Goal: Task Accomplishment & Management: Complete application form

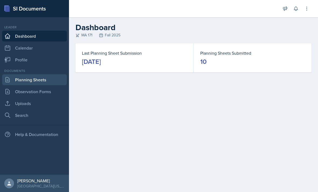
click at [50, 78] on link "Planning Sheets" at bounding box center [34, 79] width 65 height 11
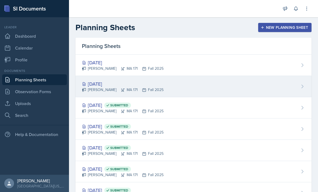
click at [116, 81] on div "[DATE]" at bounding box center [123, 83] width 82 height 7
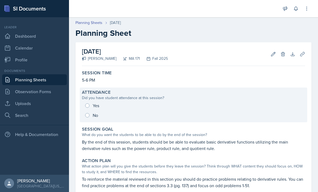
click at [92, 108] on div "Yes No" at bounding box center [193, 110] width 223 height 19
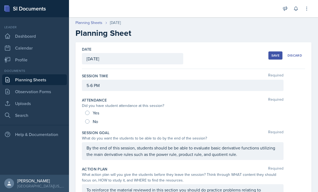
click at [90, 115] on div "Yes" at bounding box center [92, 113] width 15 height 9
click at [86, 112] on input "Yes" at bounding box center [87, 113] width 4 height 4
radio input "true"
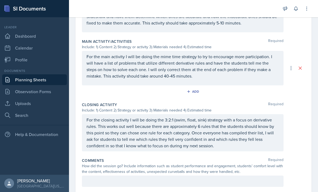
scroll to position [229, 0]
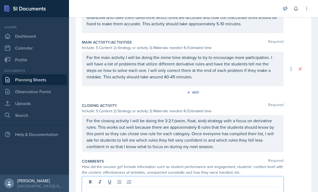
click at [97, 192] on html "SI Documents Leader Dashboard Calendar Profile Documents Planning Sheets Observ…" at bounding box center [159, 96] width 318 height 192
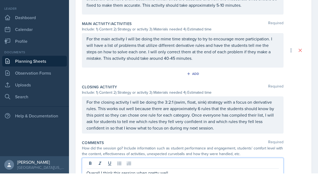
click at [251, 189] on p "Overall I think this session when pretty well" at bounding box center [183, 192] width 193 height 6
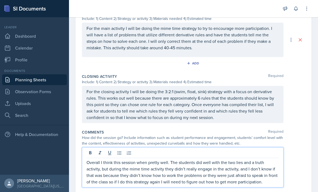
scroll to position [258, 0]
click at [222, 135] on div "How did the session go? Include information such as student performance and eng…" at bounding box center [183, 140] width 202 height 11
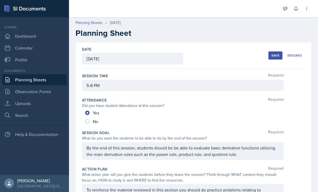
scroll to position [0, 0]
click at [279, 52] on button "Save" at bounding box center [276, 56] width 14 height 8
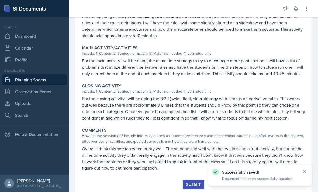
scroll to position [194, 0]
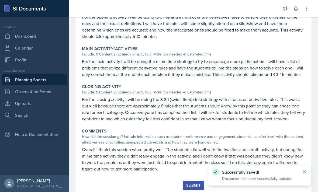
click at [190, 183] on div "Submit" at bounding box center [193, 185] width 14 height 4
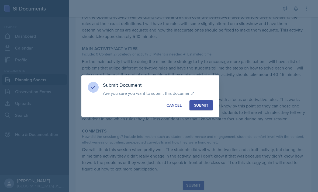
click at [199, 103] on div "Submit" at bounding box center [201, 105] width 14 height 5
radio input "true"
